Goal: Information Seeking & Learning: Check status

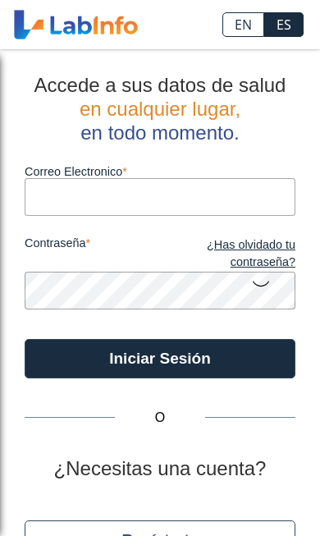
type input "[EMAIL_ADDRESS][DOMAIN_NAME]"
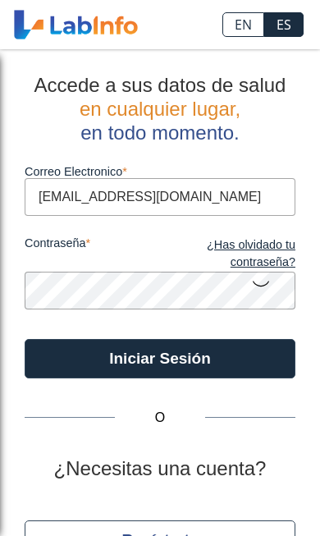
click at [160, 358] on button "Iniciar Sesión" at bounding box center [160, 358] width 271 height 39
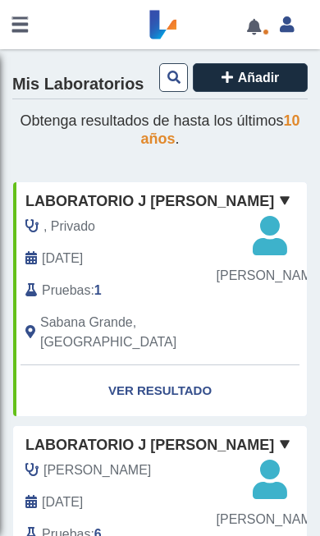
click at [185, 384] on link "Ver Resultado" at bounding box center [160, 392] width 294 height 52
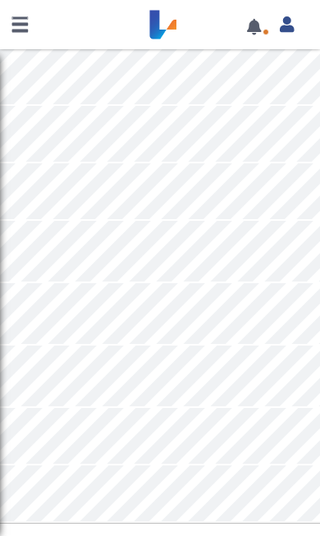
scroll to position [1185, 0]
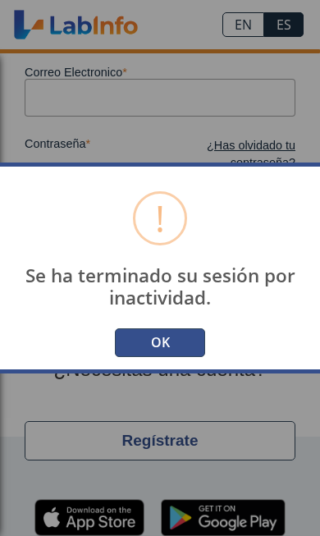
scroll to position [97, 0]
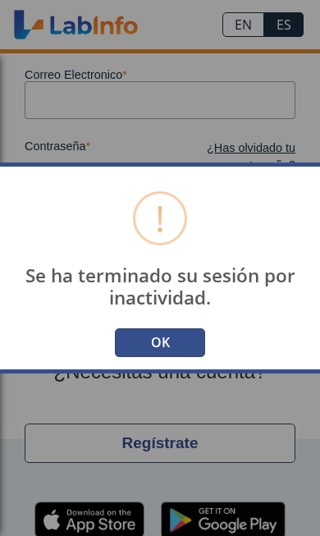
click at [176, 348] on button "OK" at bounding box center [160, 343] width 90 height 29
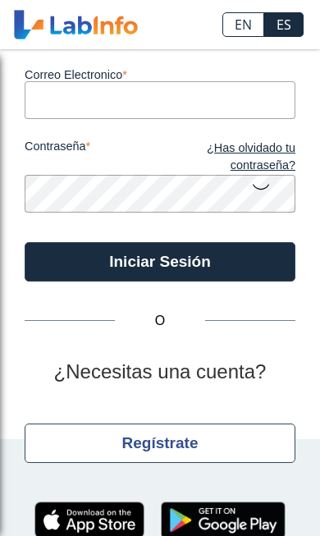
click at [216, 88] on input "Correo Electronico" at bounding box center [160, 99] width 271 height 37
type input "[EMAIL_ADDRESS][DOMAIN_NAME]"
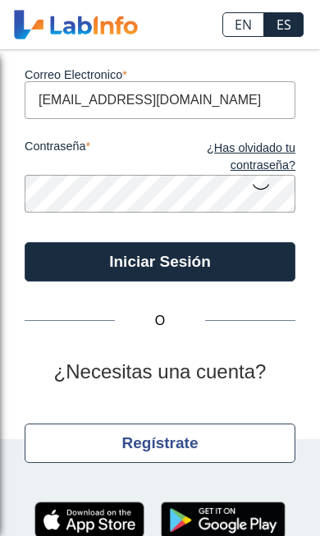
click at [160, 261] on button "Iniciar Sesión" at bounding box center [160, 261] width 271 height 39
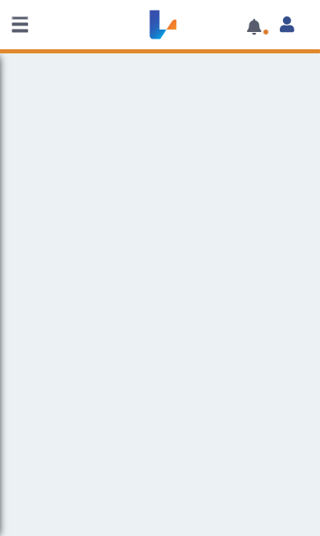
scroll to position [1, 0]
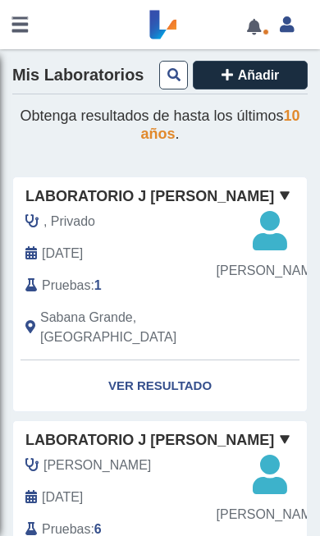
click at [196, 379] on link "Ver Resultado" at bounding box center [160, 387] width 294 height 52
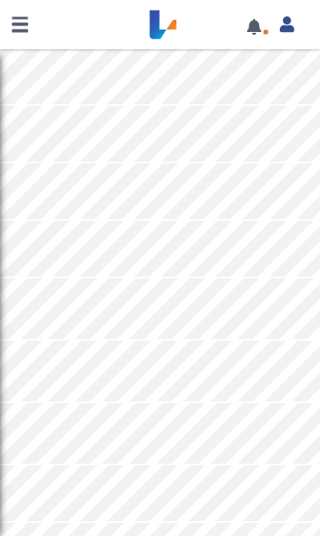
scroll to position [1111, 0]
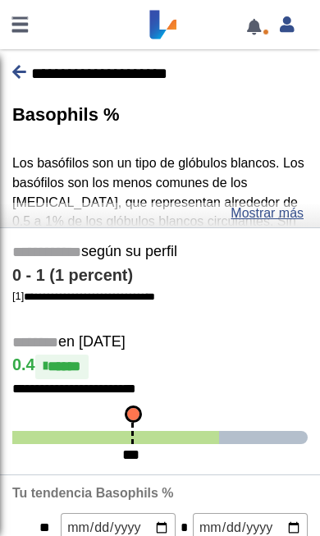
click at [24, 78] on icon at bounding box center [19, 72] width 14 height 16
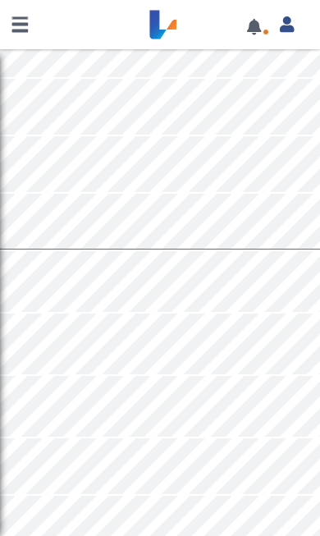
scroll to position [1128, 0]
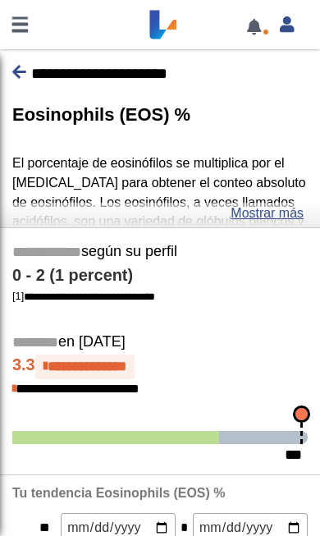
click at [267, 217] on link "Mostrar más" at bounding box center [267, 214] width 73 height 20
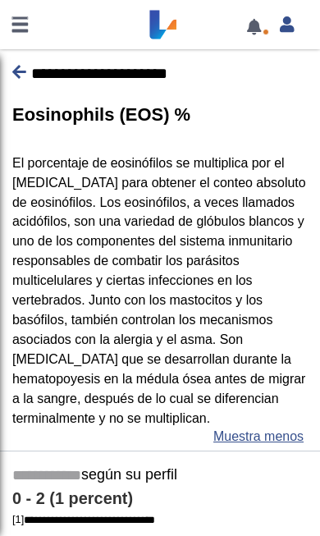
click at [16, 67] on icon at bounding box center [19, 72] width 14 height 16
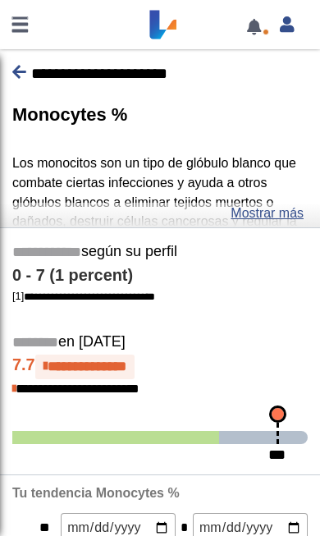
click at [264, 217] on link "Mostrar más" at bounding box center [267, 214] width 73 height 20
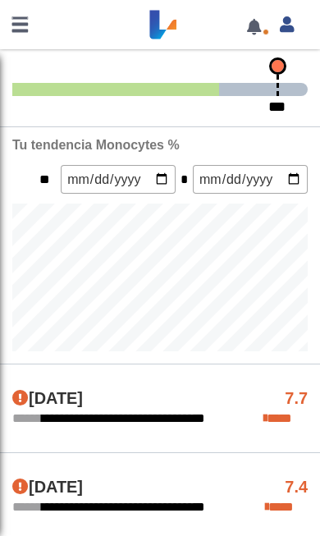
scroll to position [592, 0]
